Goal: Navigation & Orientation: Find specific page/section

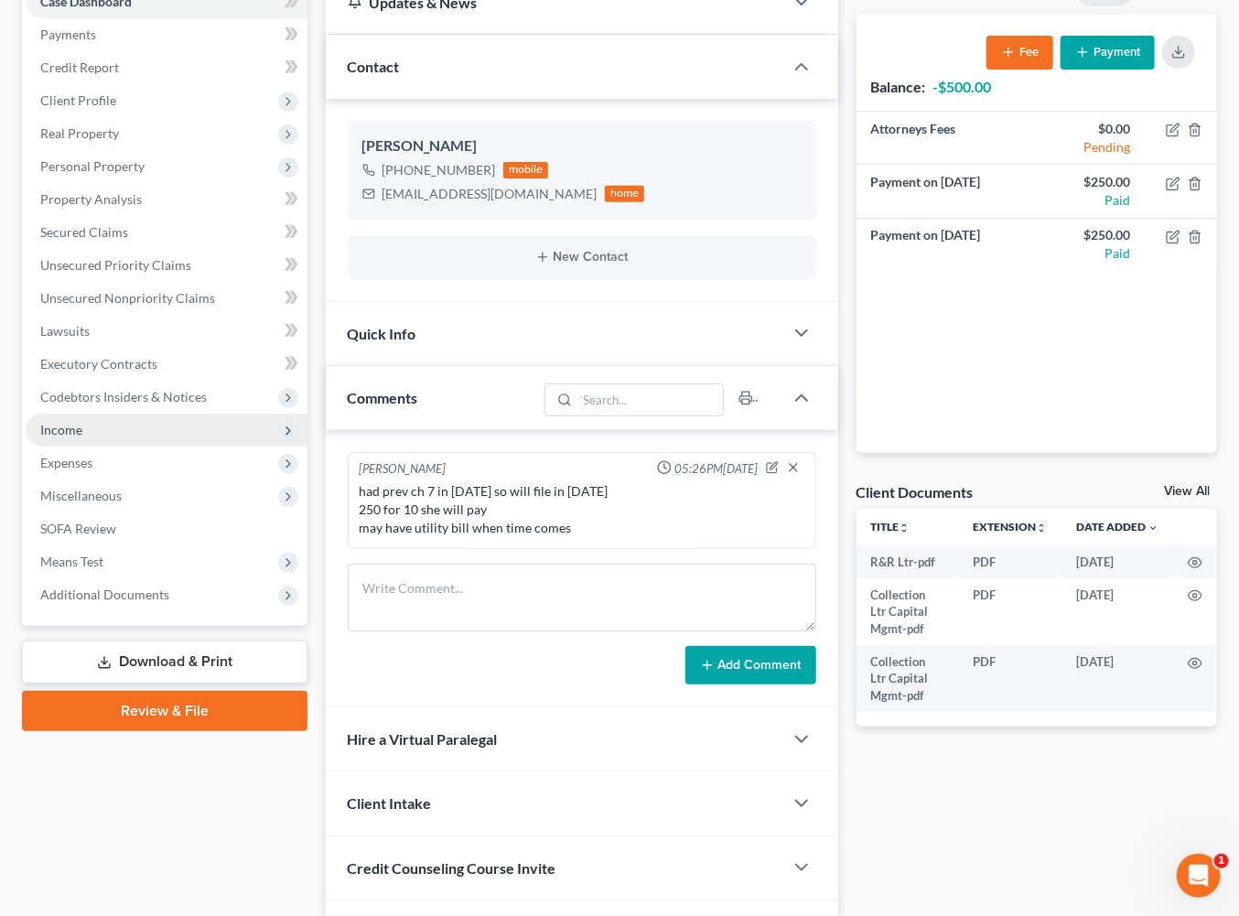
scroll to position [209, 0]
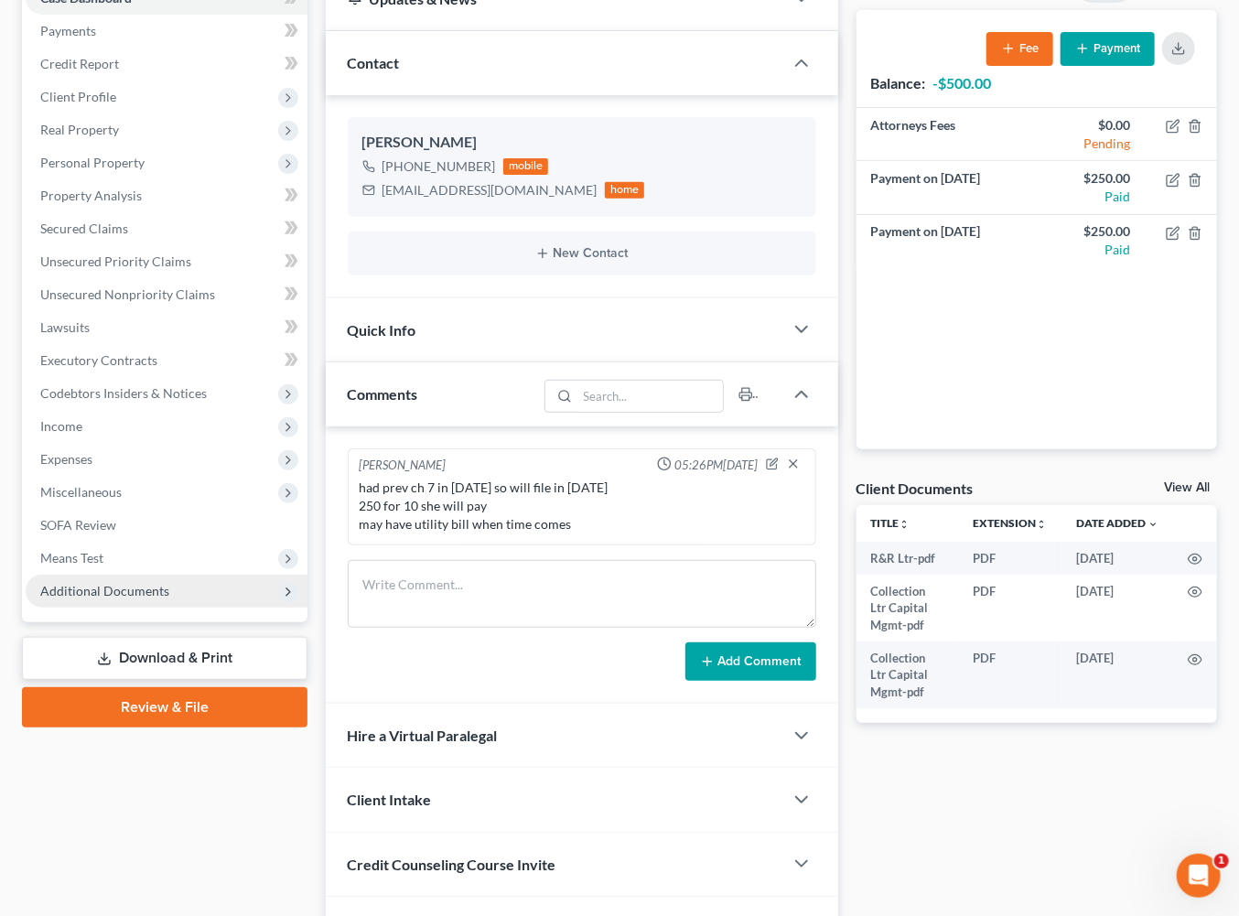
click at [169, 599] on span "Additional Documents" at bounding box center [104, 591] width 129 height 16
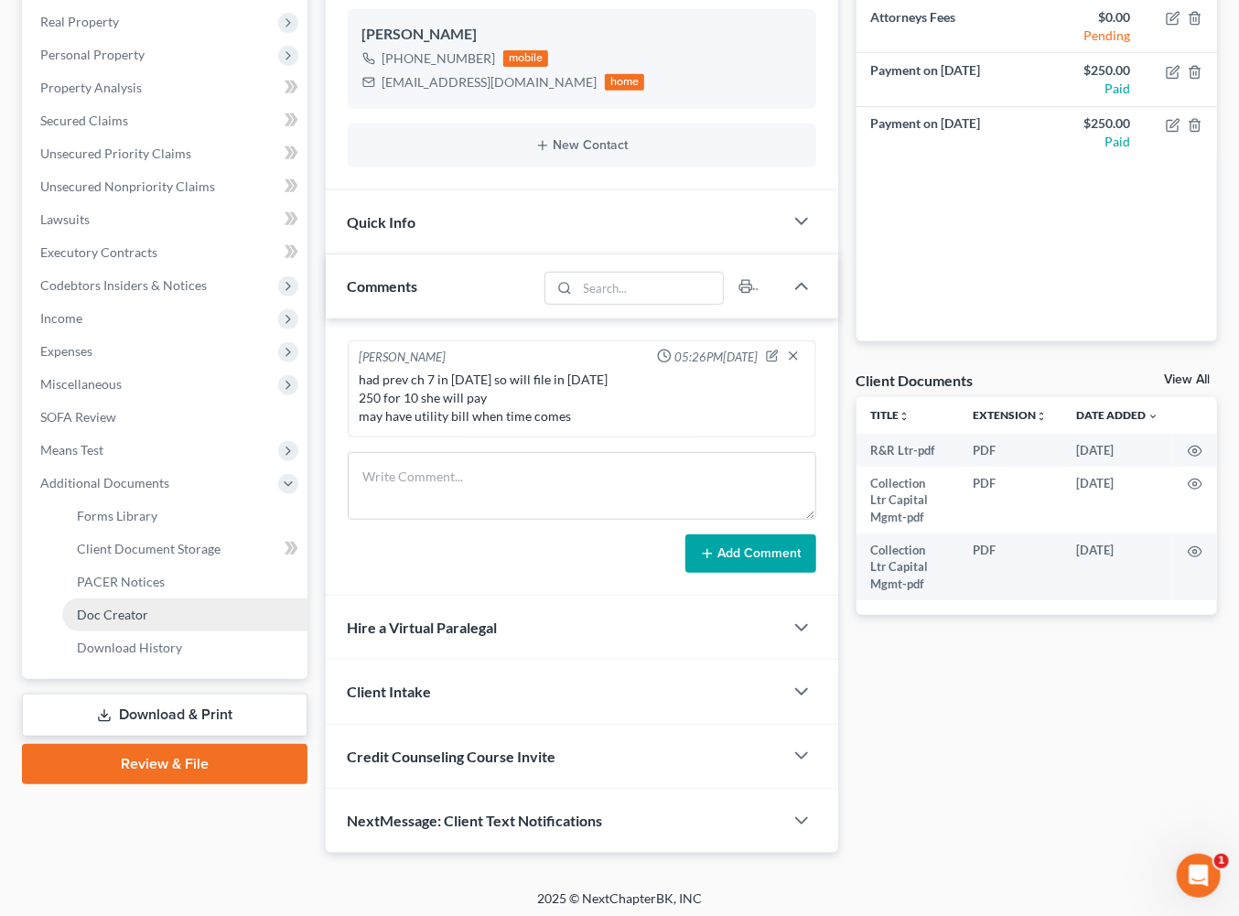
scroll to position [318, 0]
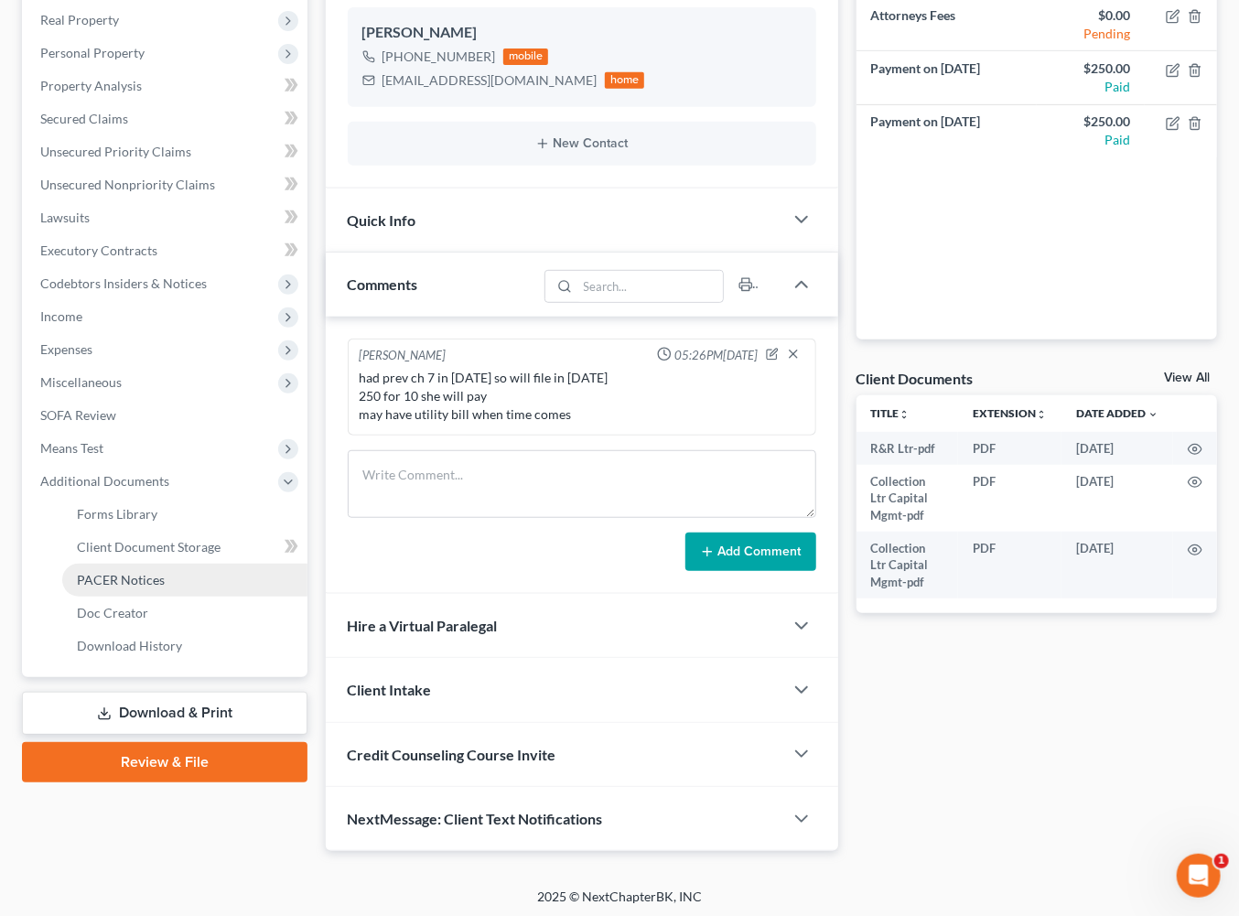
click at [165, 588] on span "PACER Notices" at bounding box center [121, 580] width 88 height 16
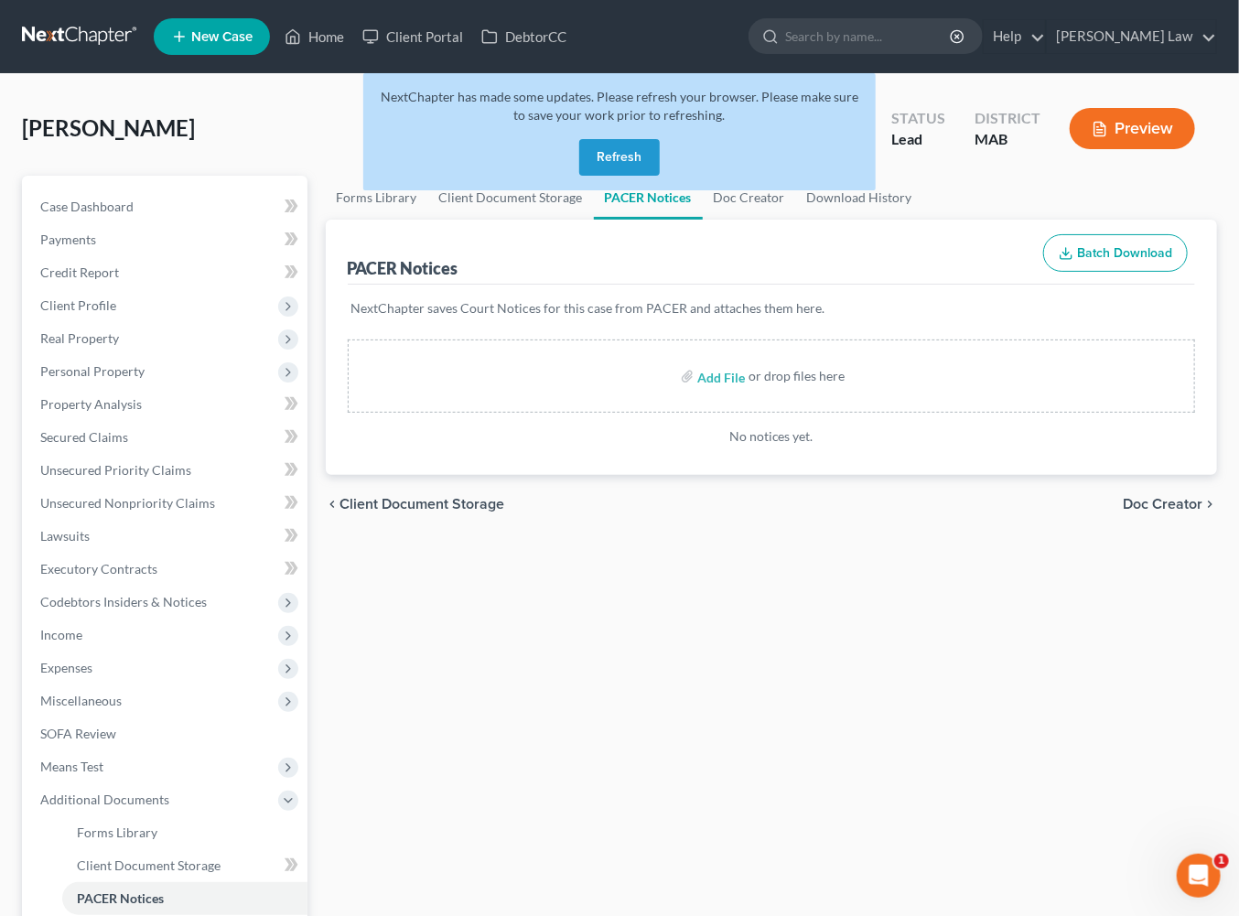
click at [591, 176] on button "Refresh" at bounding box center [619, 157] width 81 height 37
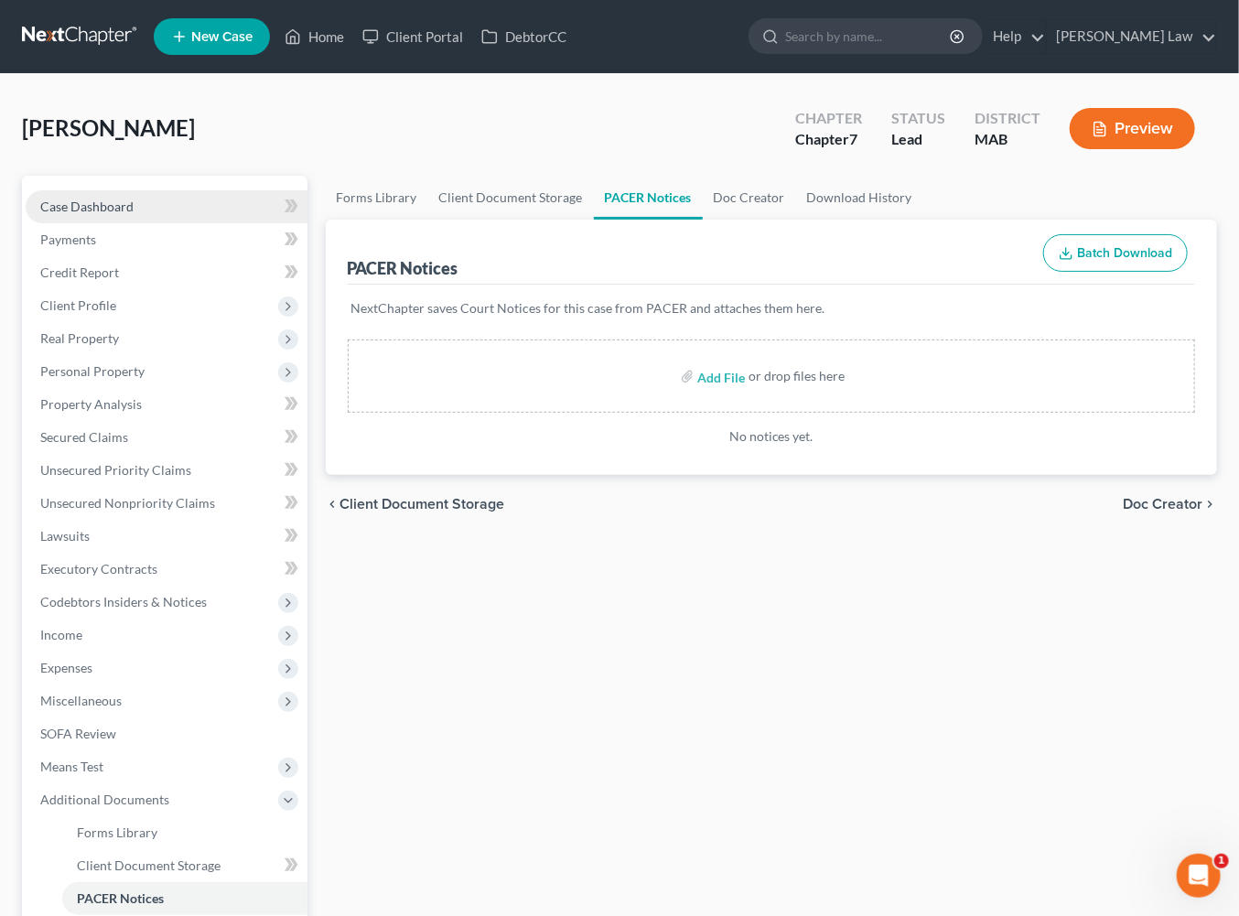
click at [134, 214] on span "Case Dashboard" at bounding box center [86, 207] width 93 height 16
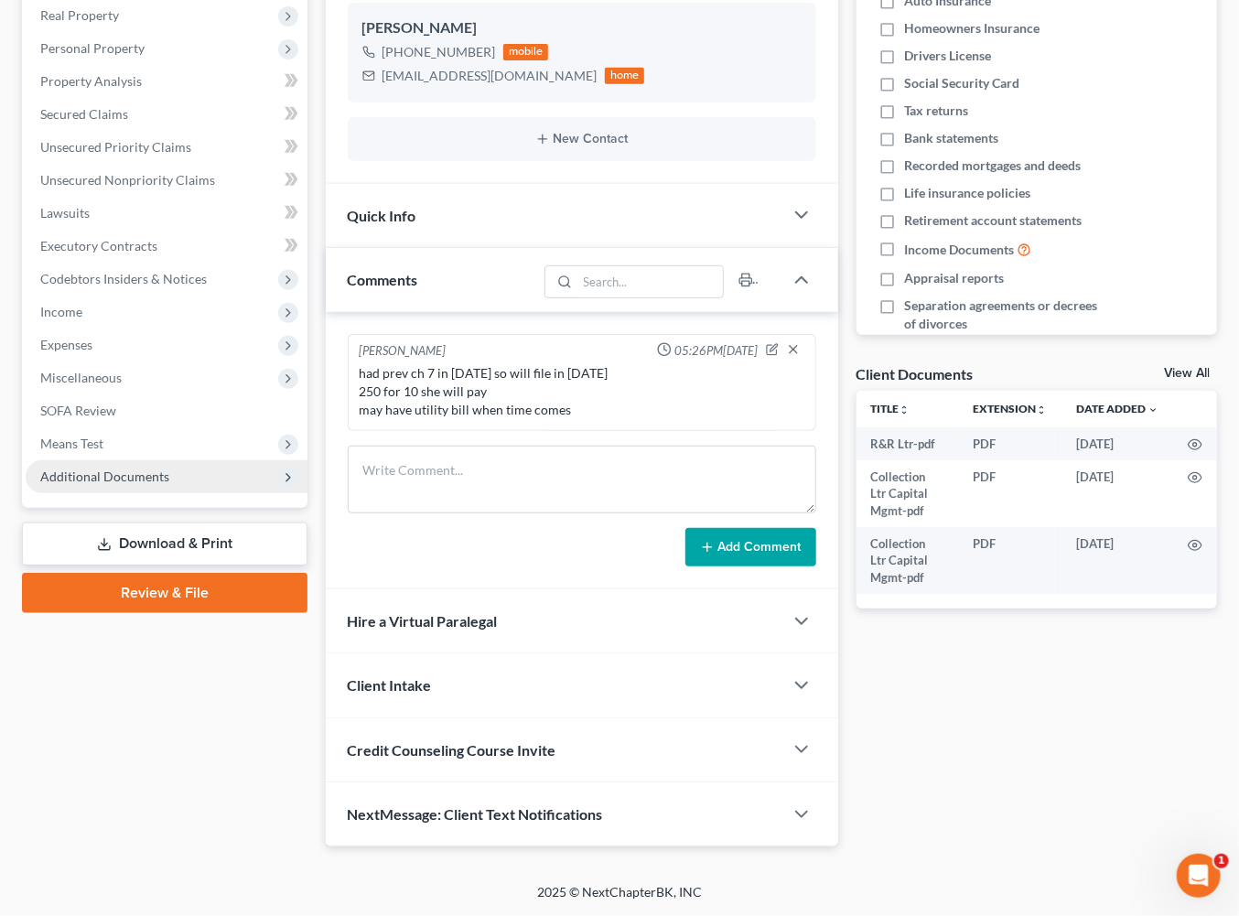
scroll to position [443, 0]
click at [169, 484] on span "Additional Documents" at bounding box center [104, 477] width 129 height 16
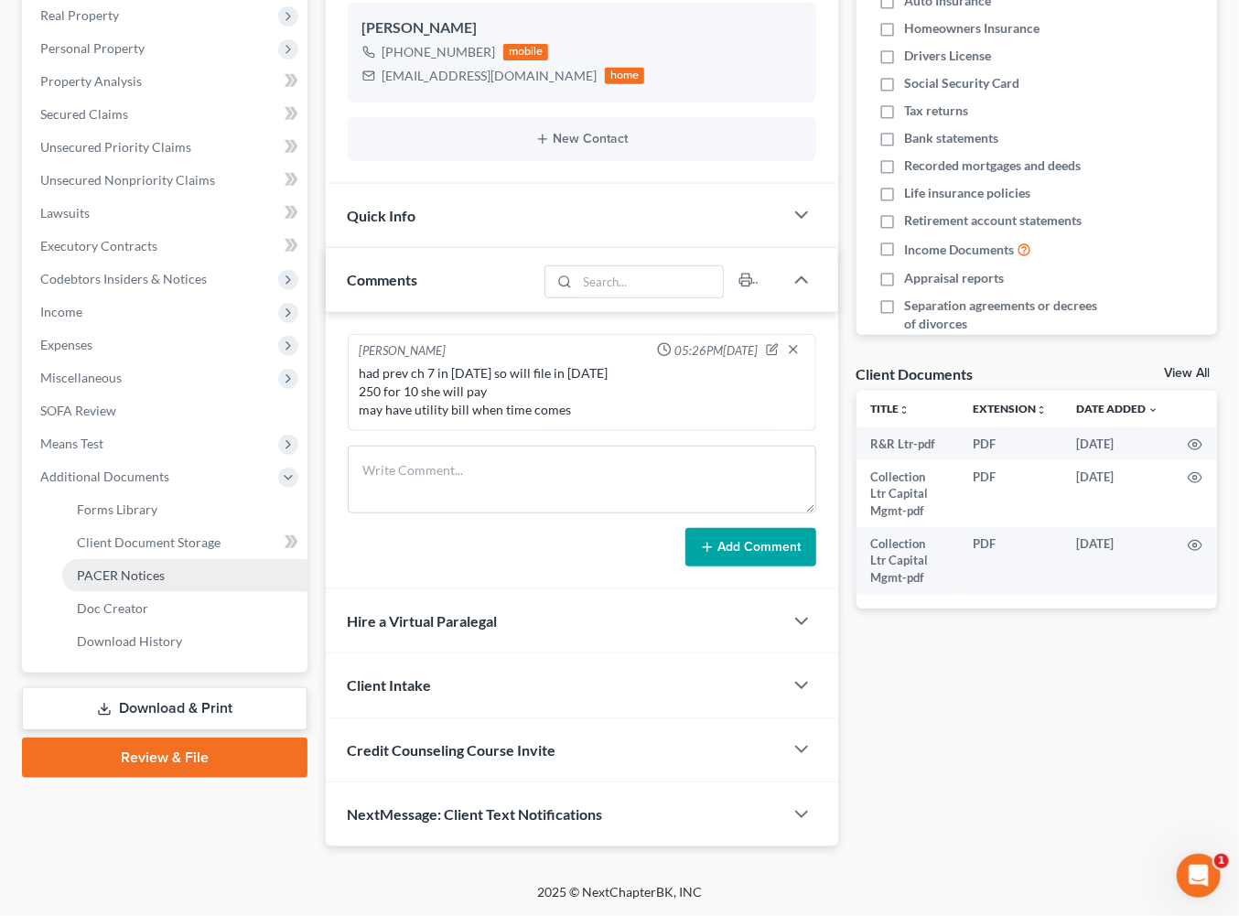
click at [165, 583] on span "PACER Notices" at bounding box center [121, 575] width 88 height 16
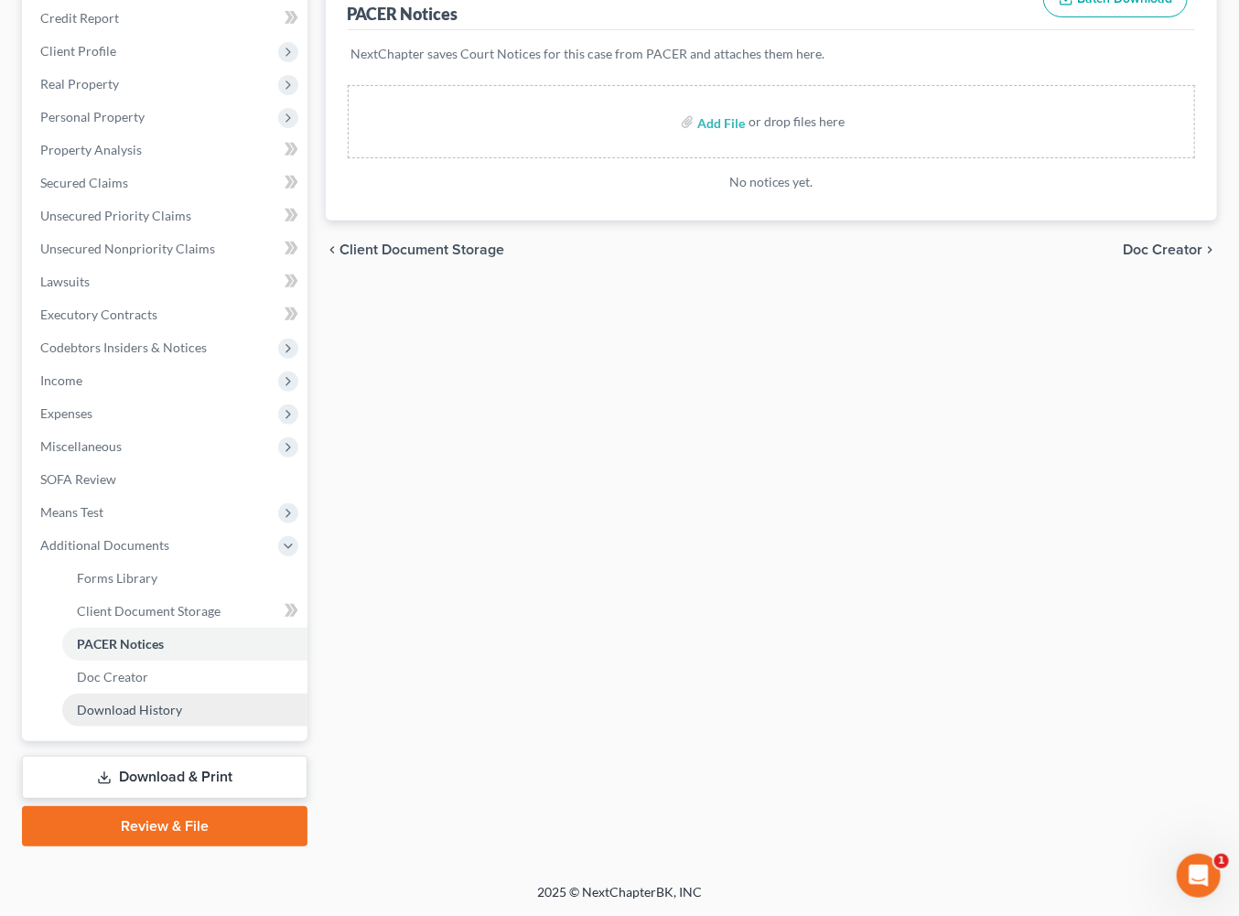
scroll to position [471, 0]
click at [204, 608] on span "Client Document Storage" at bounding box center [149, 611] width 144 height 16
